Goal: Task Accomplishment & Management: Use online tool/utility

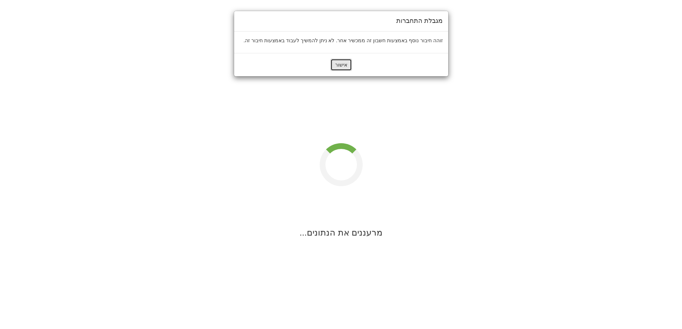
click at [347, 63] on button "אישור" at bounding box center [340, 65] width 21 height 12
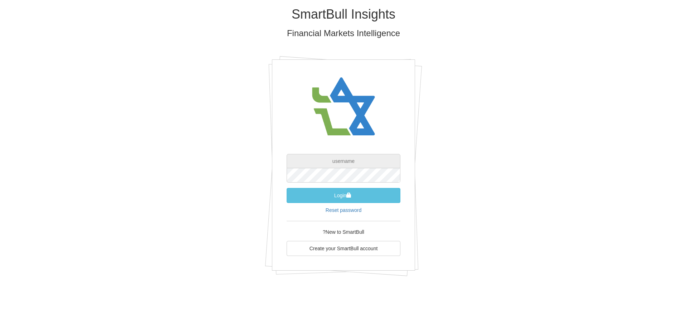
type input "[PERSON_NAME][EMAIL_ADDRESS][DOMAIN_NAME]"
click at [351, 197] on span "submit" at bounding box center [349, 195] width 5 height 5
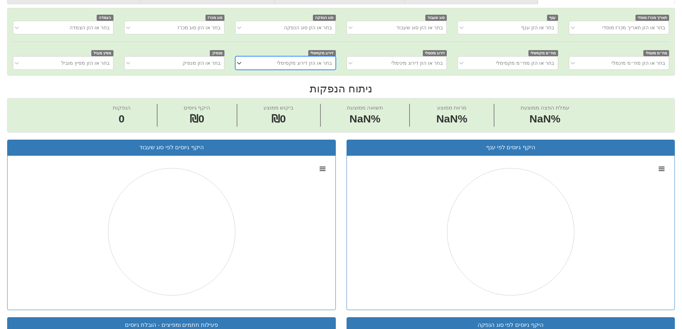
scroll to position [72, 0]
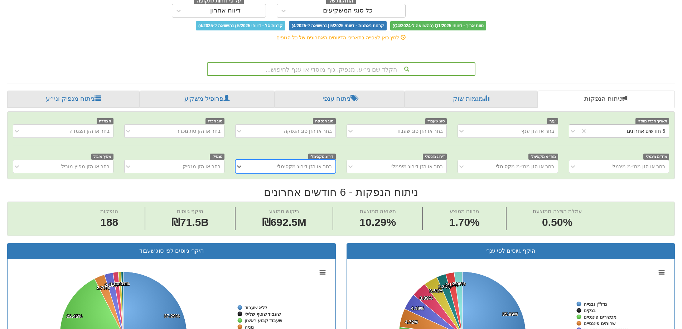
click at [597, 133] on div "6 חודשים אחרונים" at bounding box center [628, 130] width 81 height 11
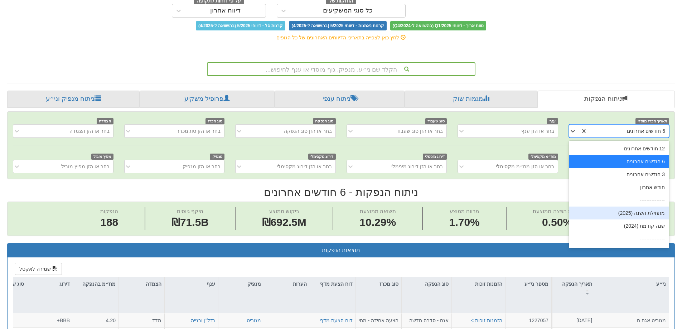
scroll to position [11, 0]
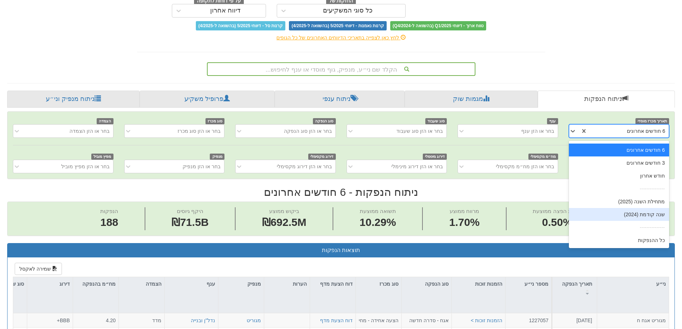
click at [644, 215] on div "שנה קודמת (2024)" at bounding box center [619, 214] width 100 height 13
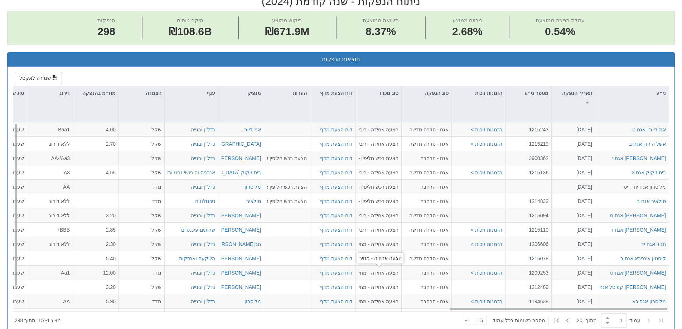
scroll to position [203, 0]
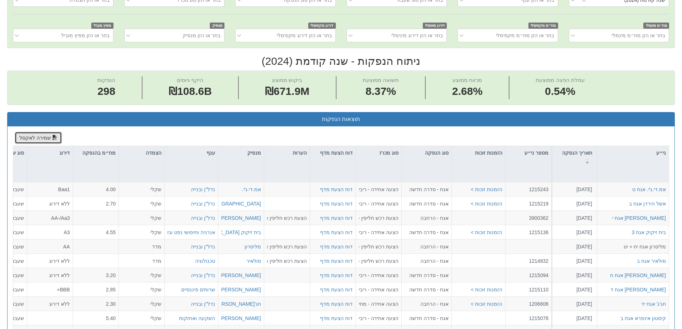
click at [33, 140] on button "שמירה לאקסל" at bounding box center [38, 138] width 47 height 12
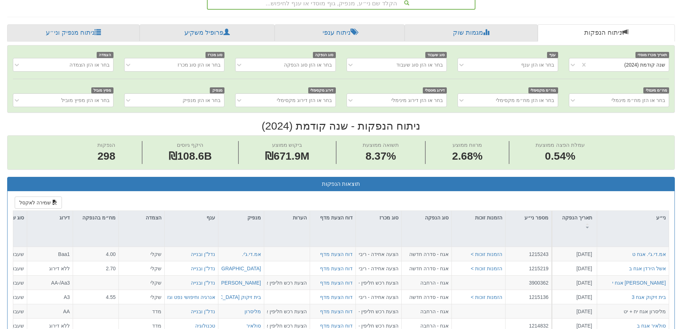
scroll to position [59, 0]
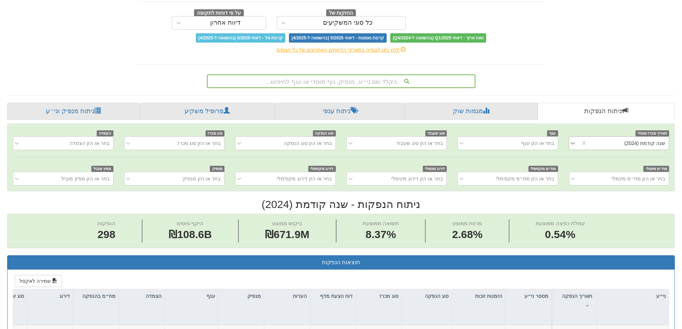
click at [573, 145] on icon at bounding box center [572, 143] width 7 height 7
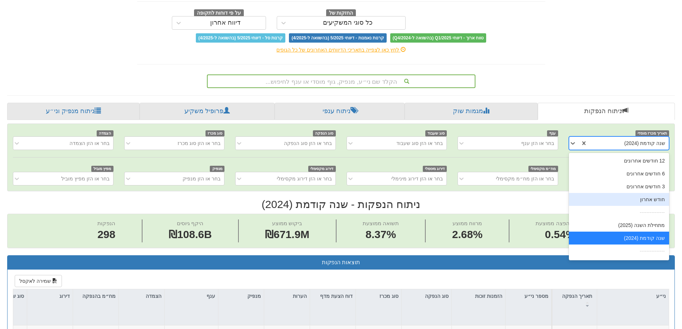
scroll to position [11, 0]
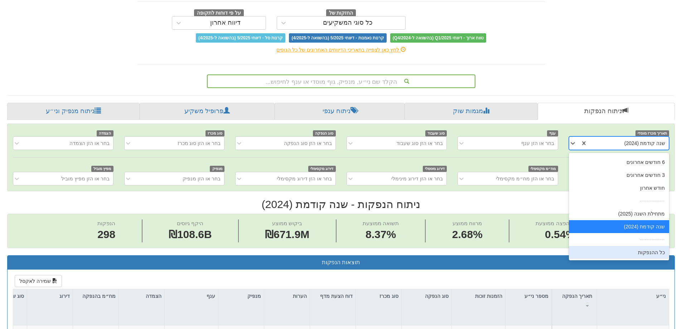
click at [627, 253] on div "כל ההנפקות" at bounding box center [619, 252] width 100 height 13
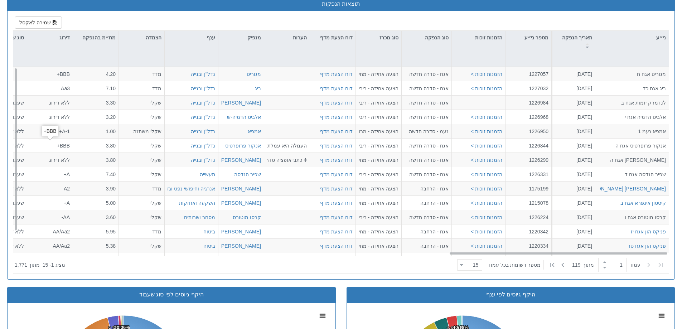
scroll to position [167, 0]
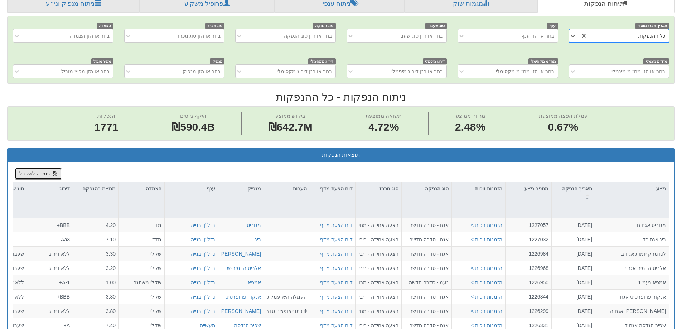
click at [25, 173] on button "שמירה לאקסל" at bounding box center [38, 174] width 47 height 12
